Goal: Task Accomplishment & Management: Use online tool/utility

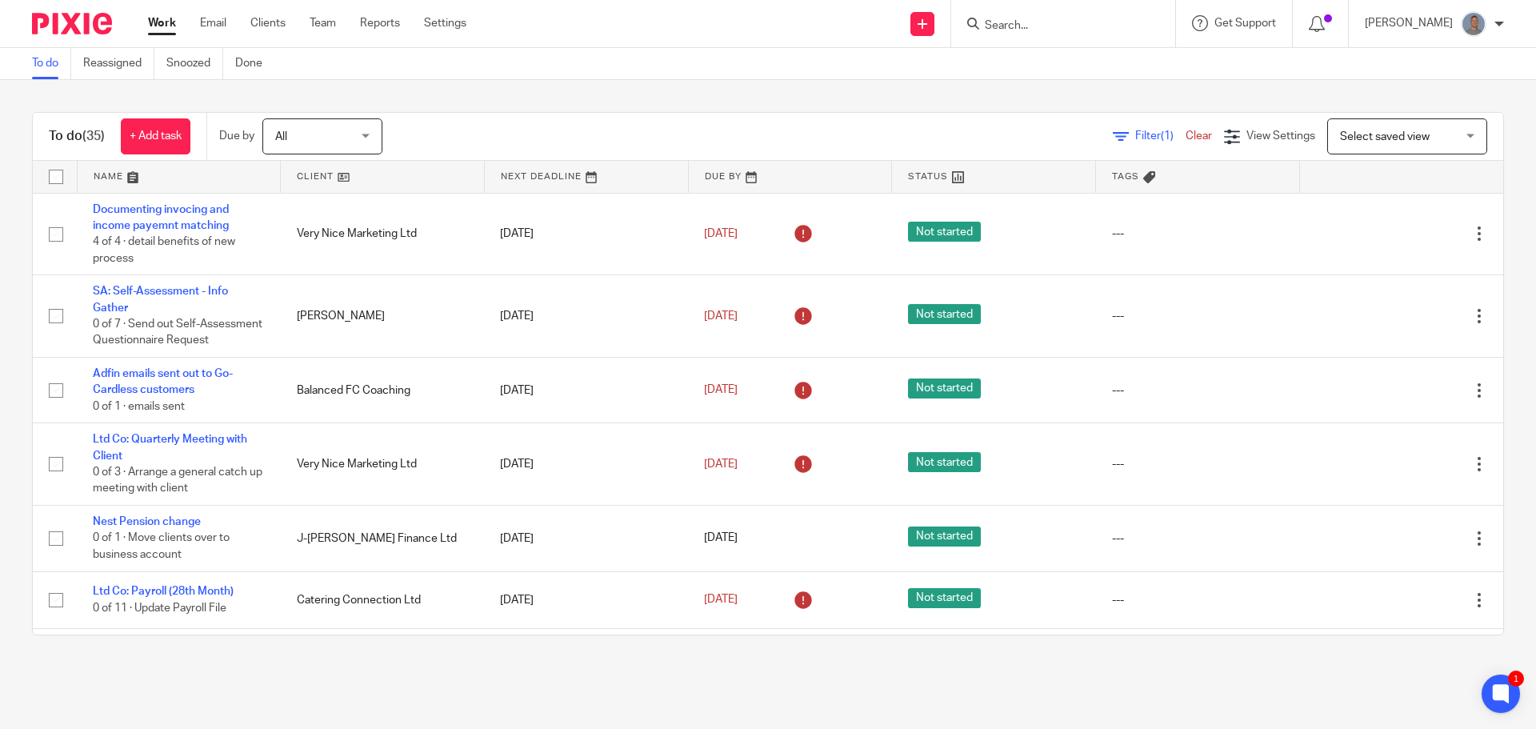
drag, startPoint x: 993, startPoint y: 30, endPoint x: 1008, endPoint y: 28, distance: 14.6
click at [999, 30] on input "Search" at bounding box center [1055, 26] width 144 height 14
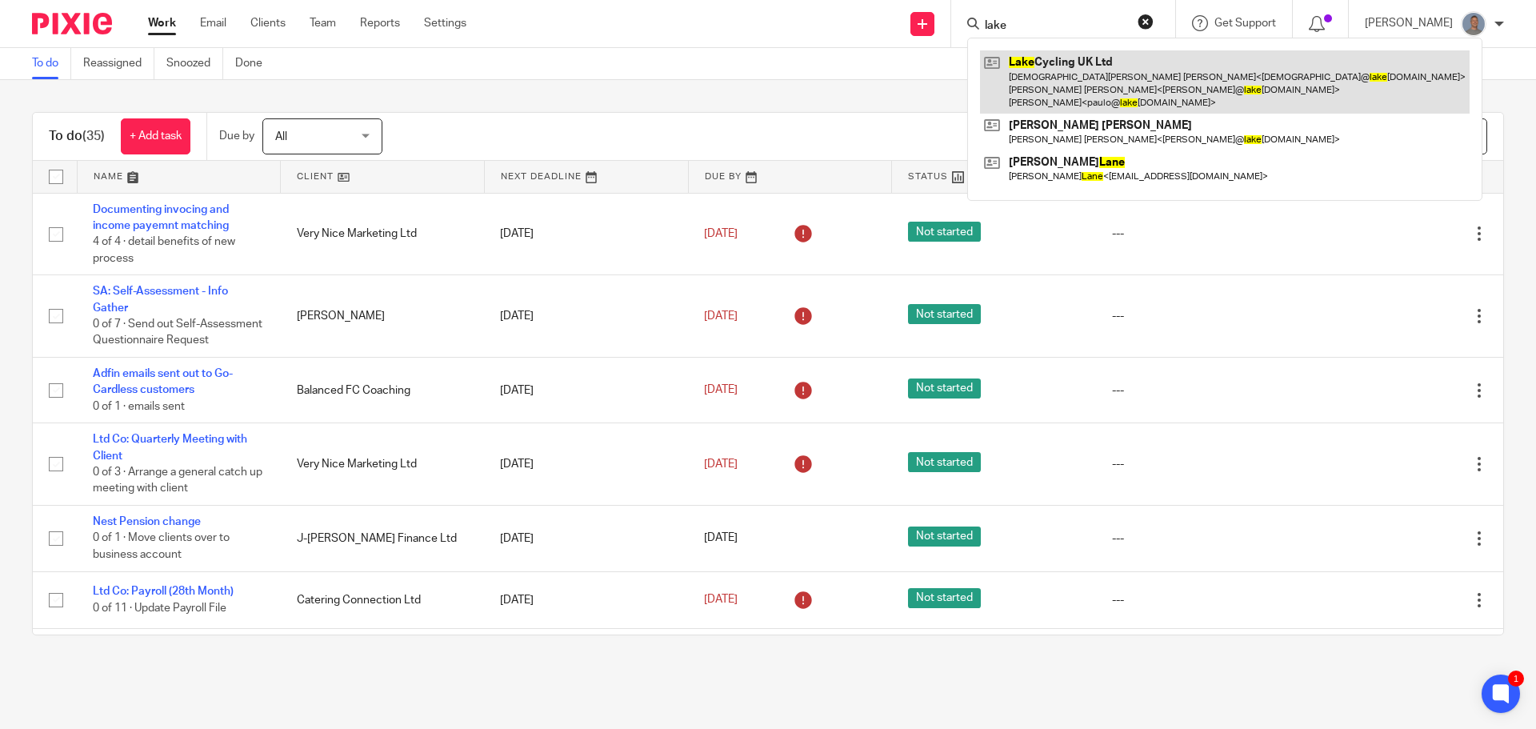
type input "lake"
click at [1073, 89] on link at bounding box center [1224, 81] width 489 height 63
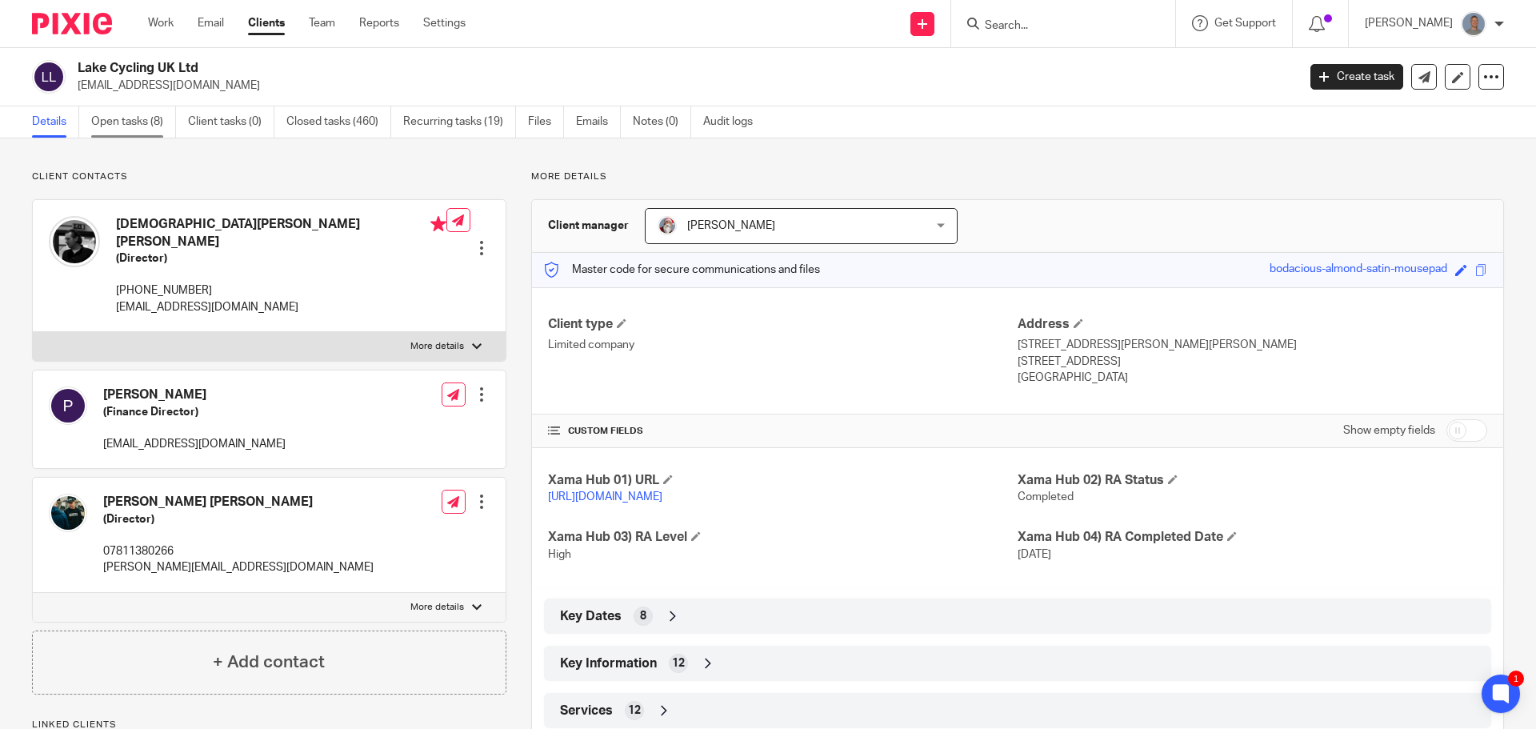
click at [149, 123] on link "Open tasks (8)" at bounding box center [133, 121] width 85 height 31
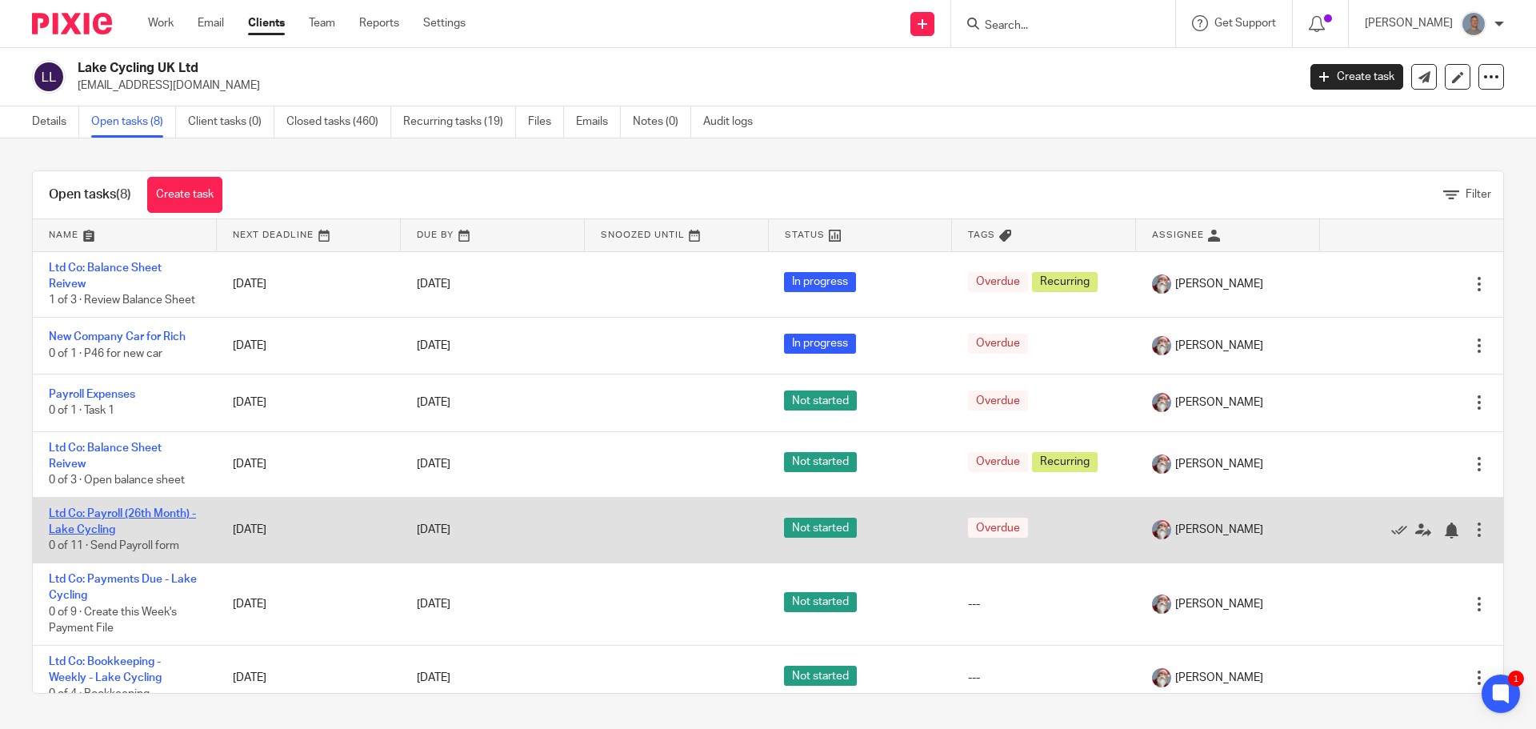
click at [117, 516] on link "Ltd Co: Payroll (26th Month) - Lake Cycling" at bounding box center [122, 521] width 147 height 27
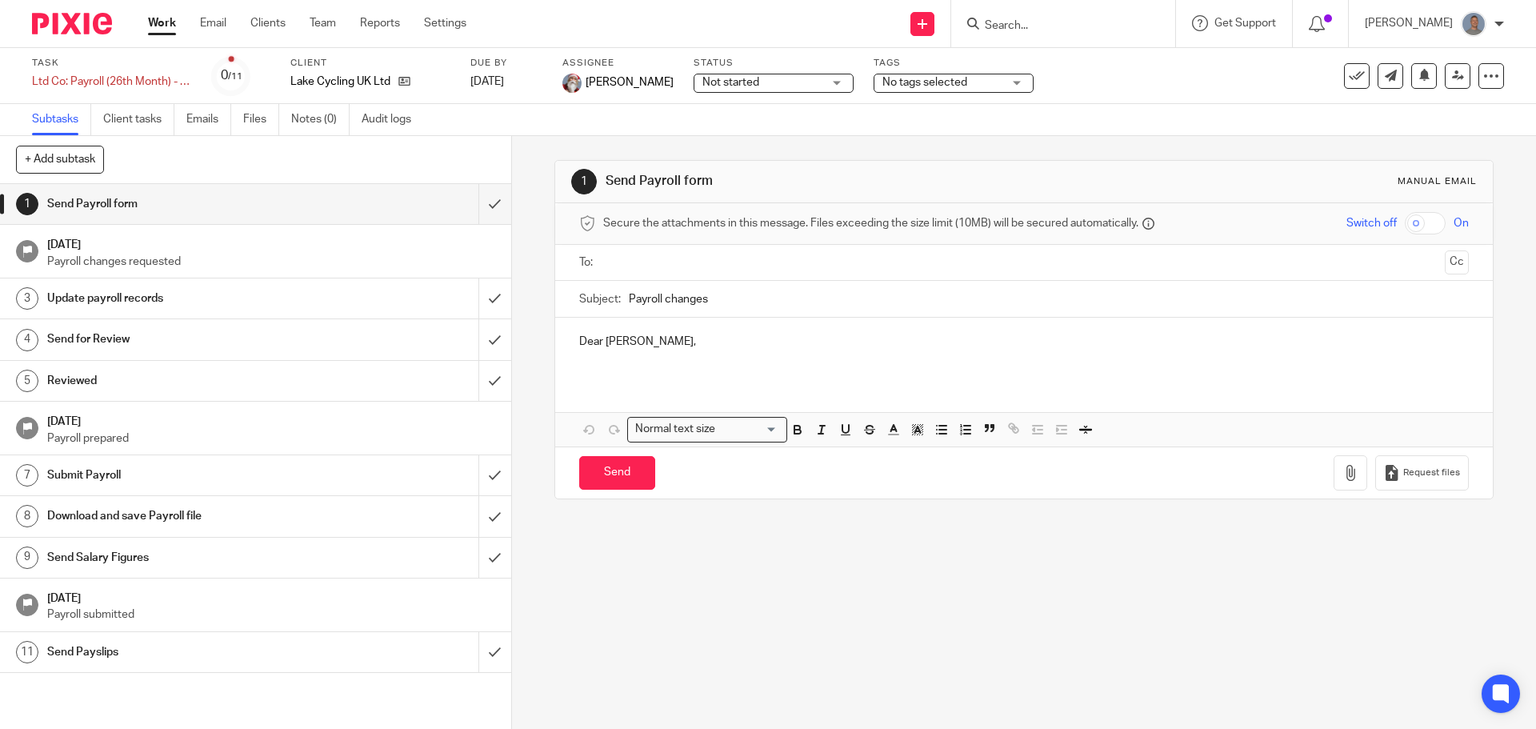
click at [753, 84] on span "Not started" at bounding box center [762, 82] width 120 height 17
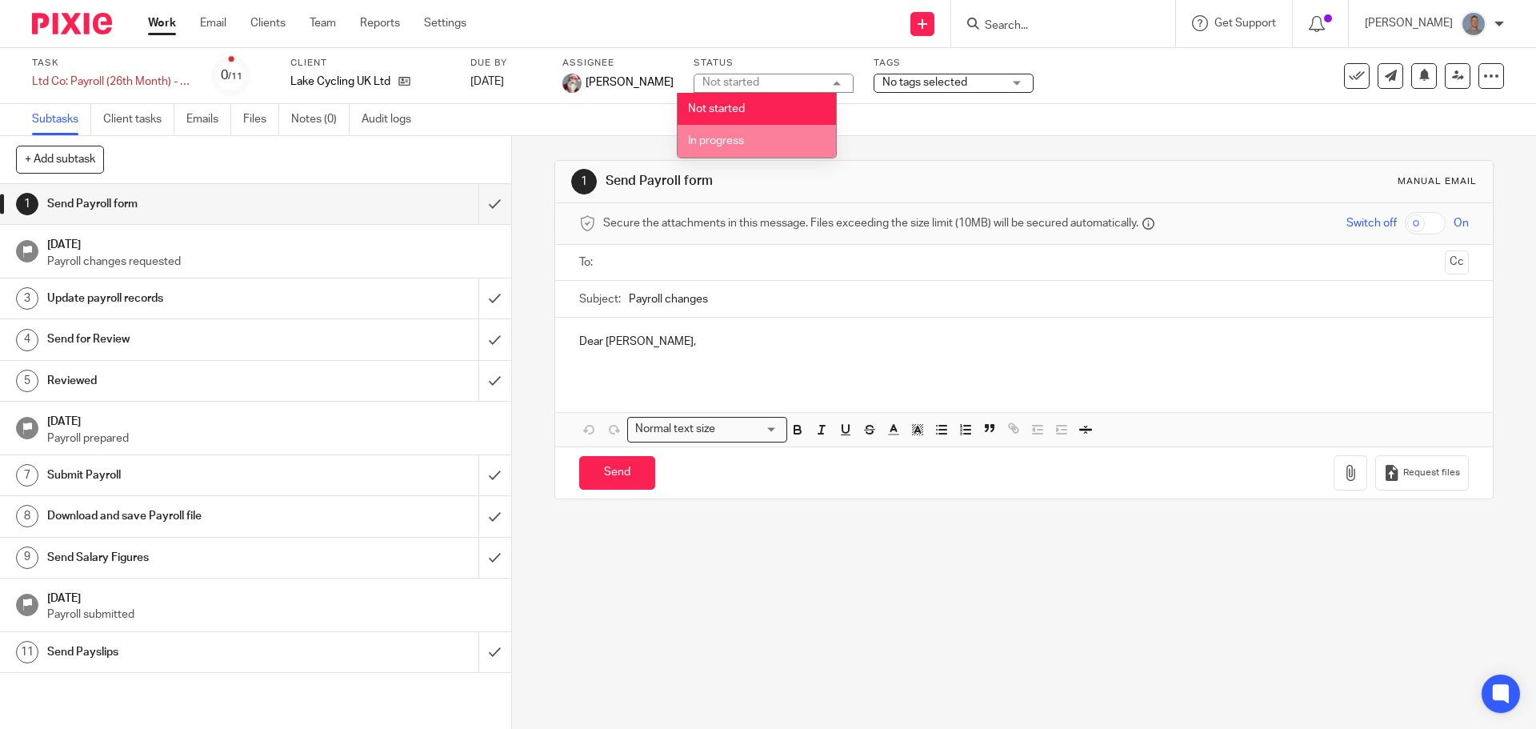
click at [725, 138] on span "In progress" at bounding box center [716, 140] width 56 height 11
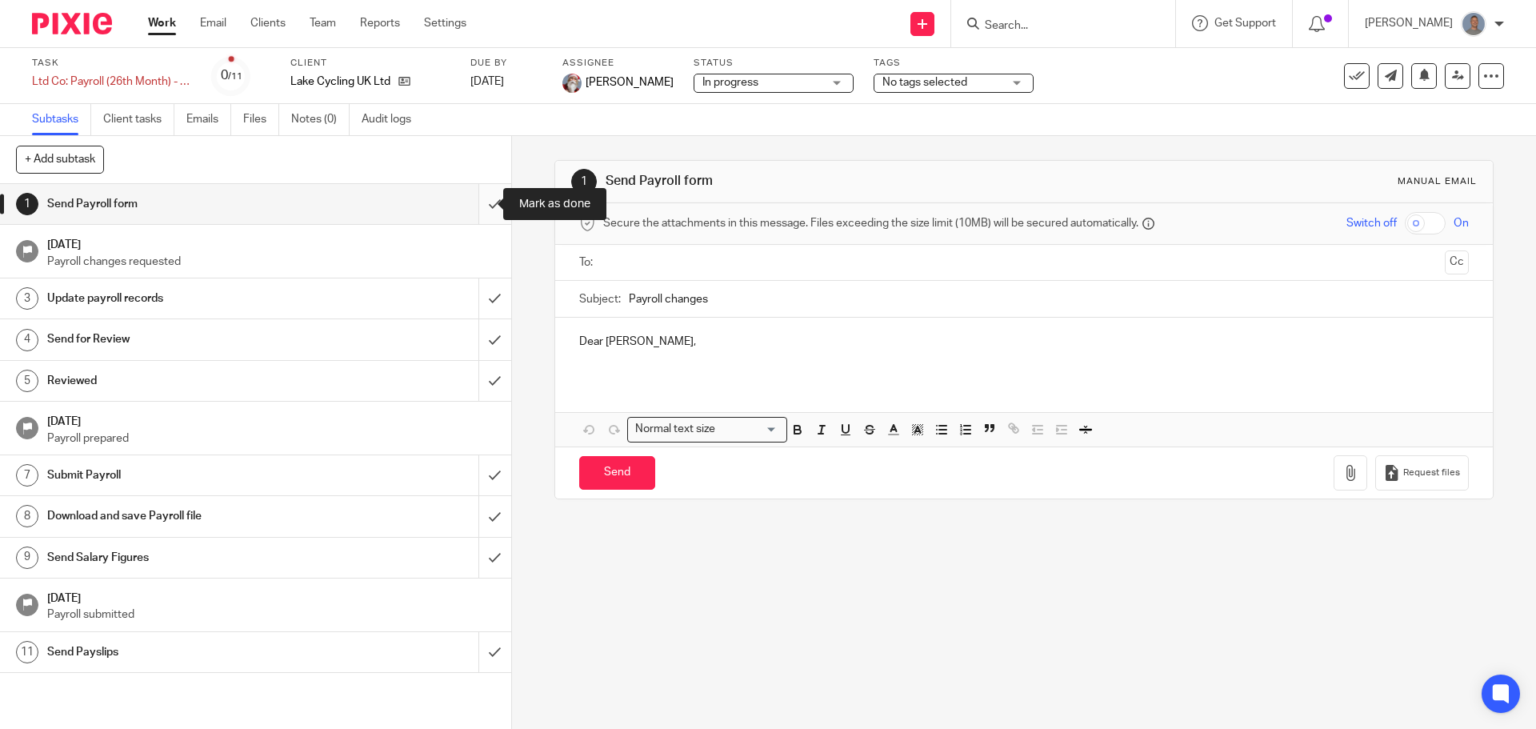
click at [472, 208] on input "submit" at bounding box center [255, 204] width 511 height 40
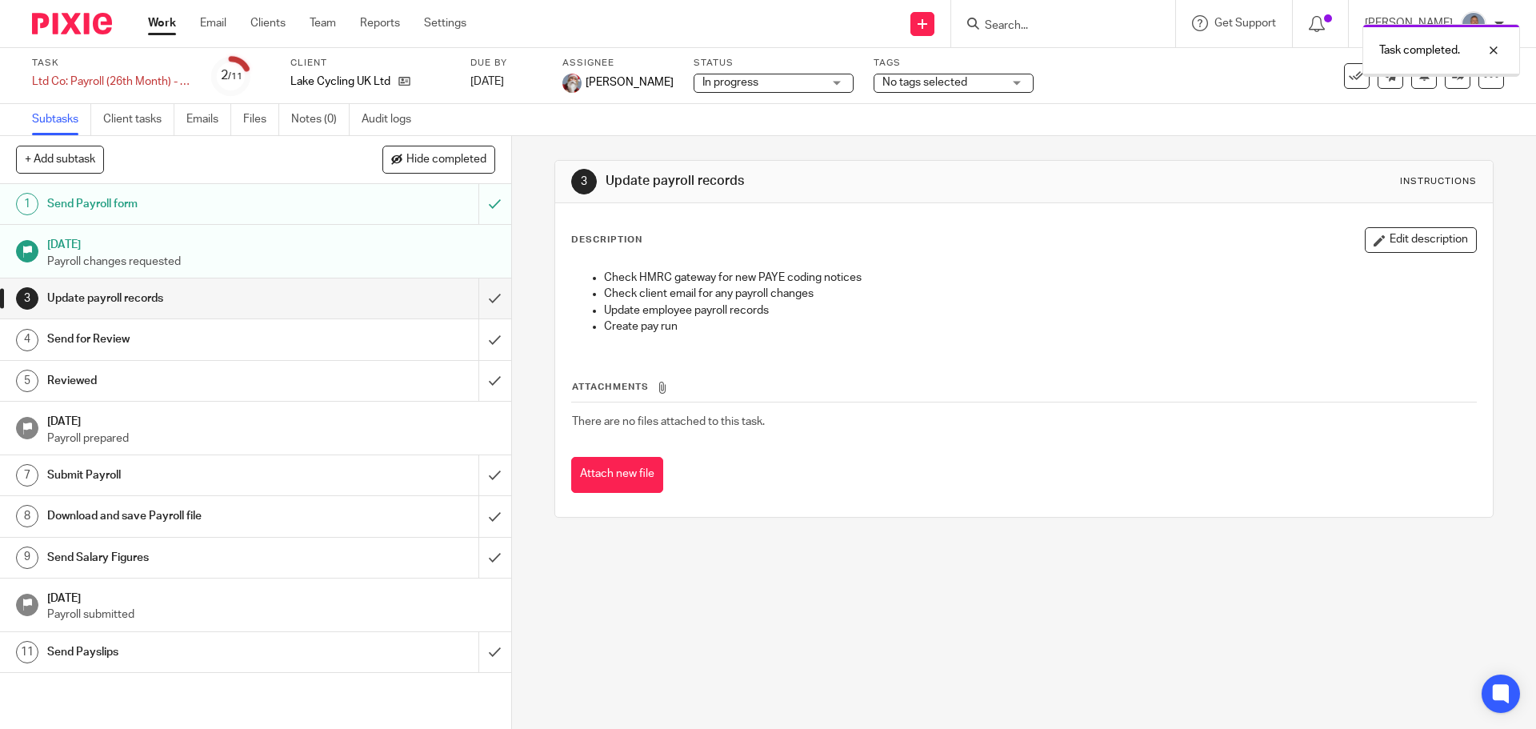
click at [485, 303] on input "submit" at bounding box center [255, 298] width 511 height 40
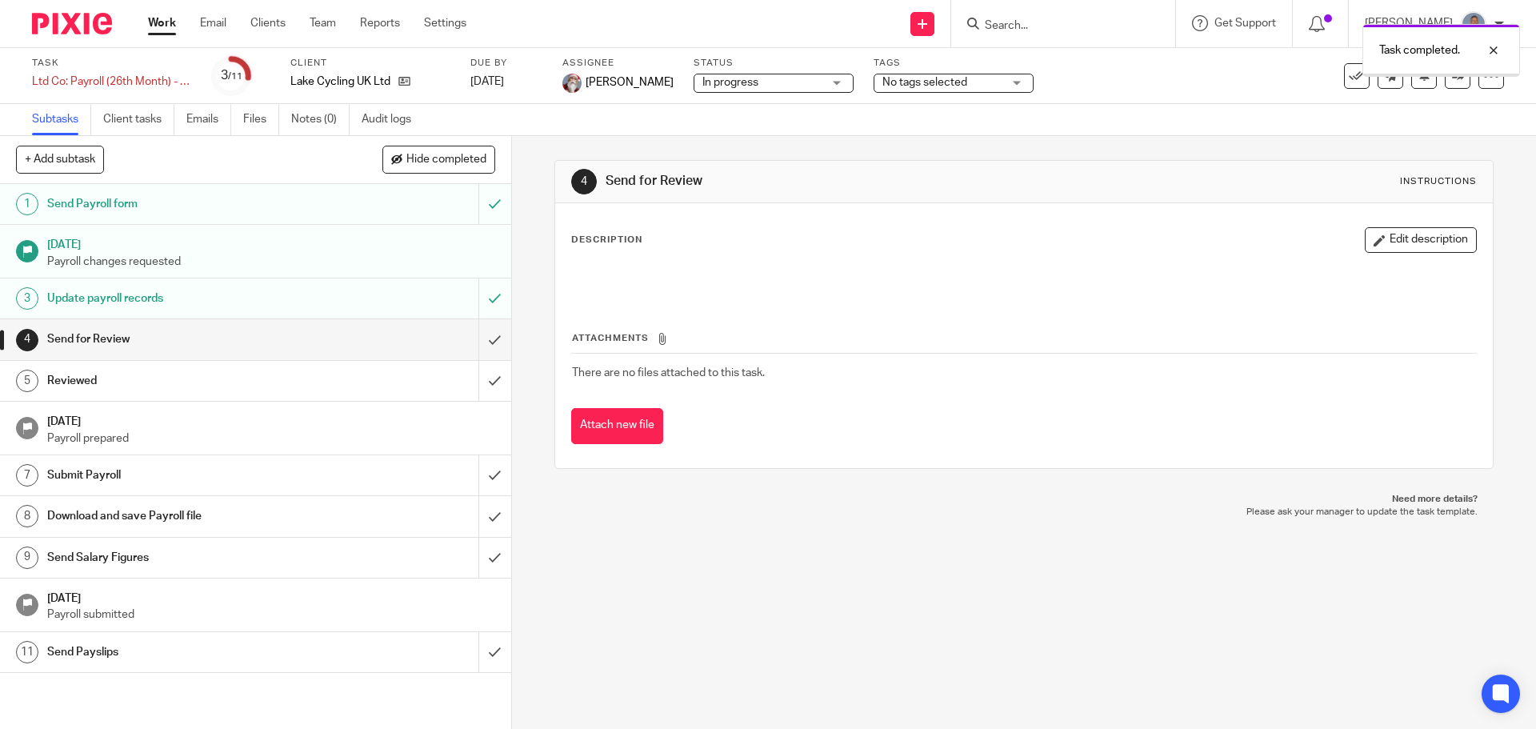
click at [477, 338] on input "submit" at bounding box center [255, 339] width 511 height 40
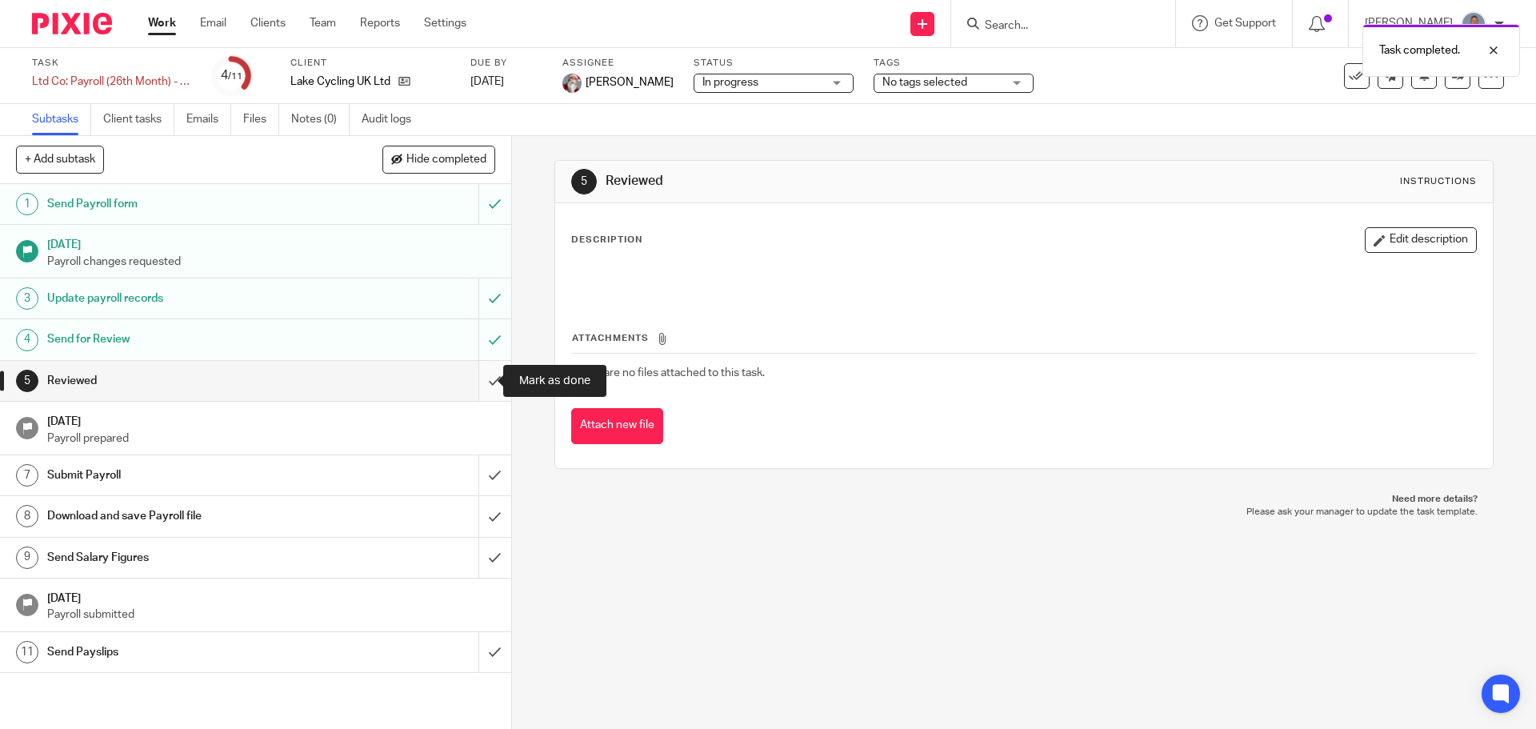
click at [482, 372] on input "submit" at bounding box center [255, 381] width 511 height 40
